Goal: Task Accomplishment & Management: Manage account settings

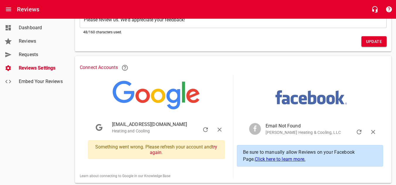
scroll to position [75, 0]
click at [215, 147] on link "try again" at bounding box center [183, 149] width 67 height 11
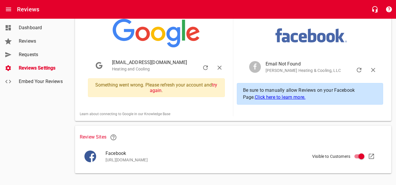
scroll to position [138, 0]
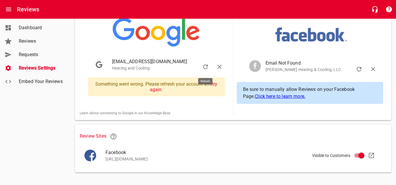
click at [203, 70] on icon "button" at bounding box center [205, 67] width 7 height 7
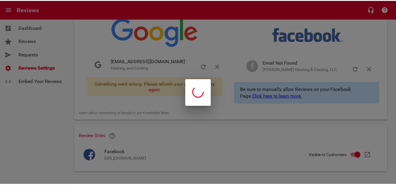
scroll to position [135, 0]
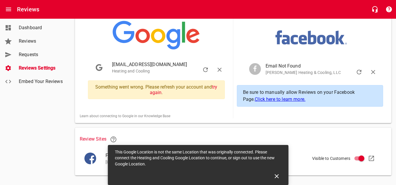
click at [299, 134] on h6 "Review Sites" at bounding box center [233, 140] width 307 height 14
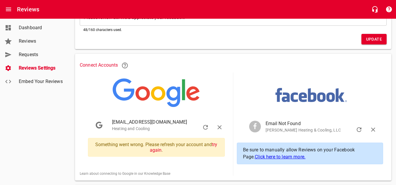
scroll to position [75, 0]
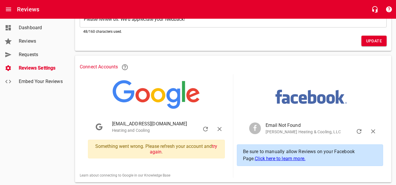
click at [292, 158] on link "Click here to learn more." at bounding box center [280, 159] width 51 height 6
